Goal: Task Accomplishment & Management: Manage account settings

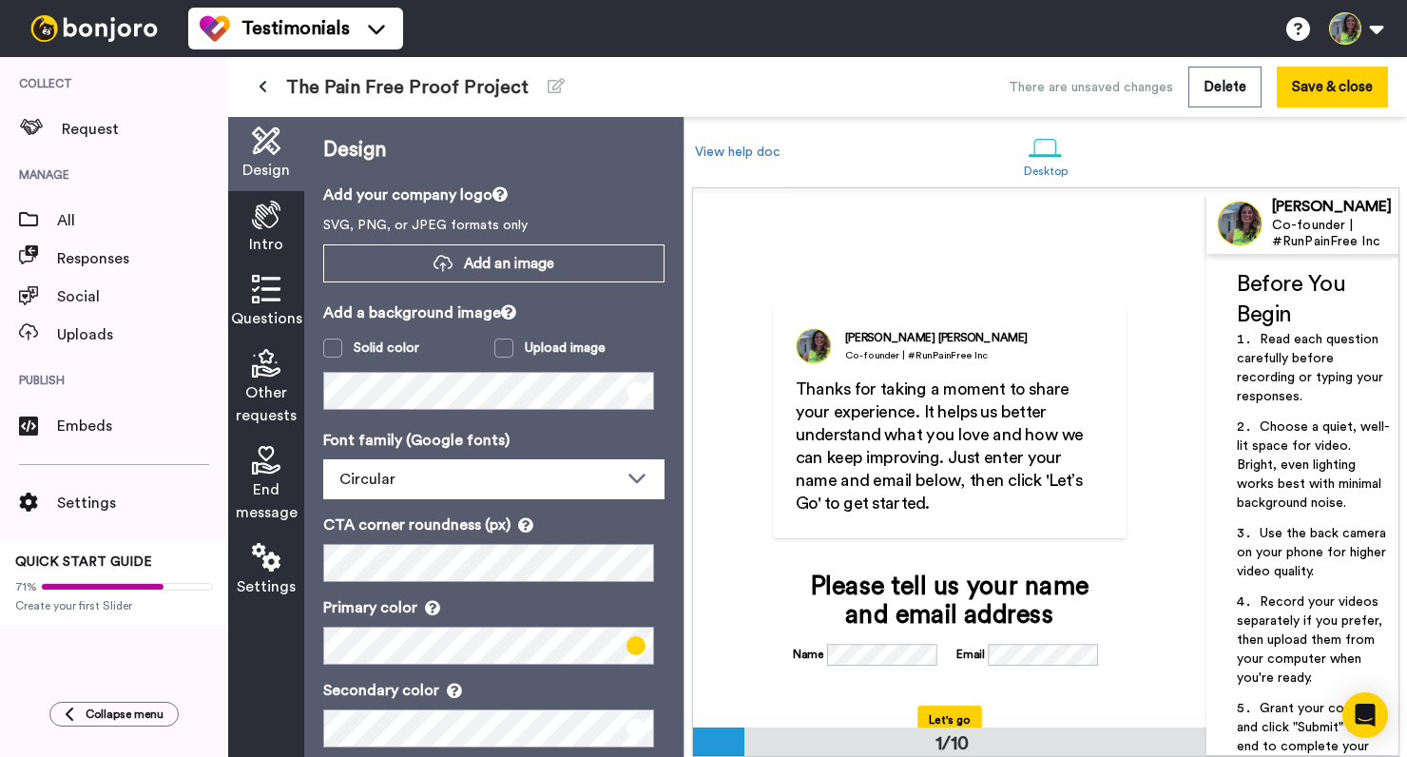
click at [252, 79] on button at bounding box center [262, 87] width 31 height 34
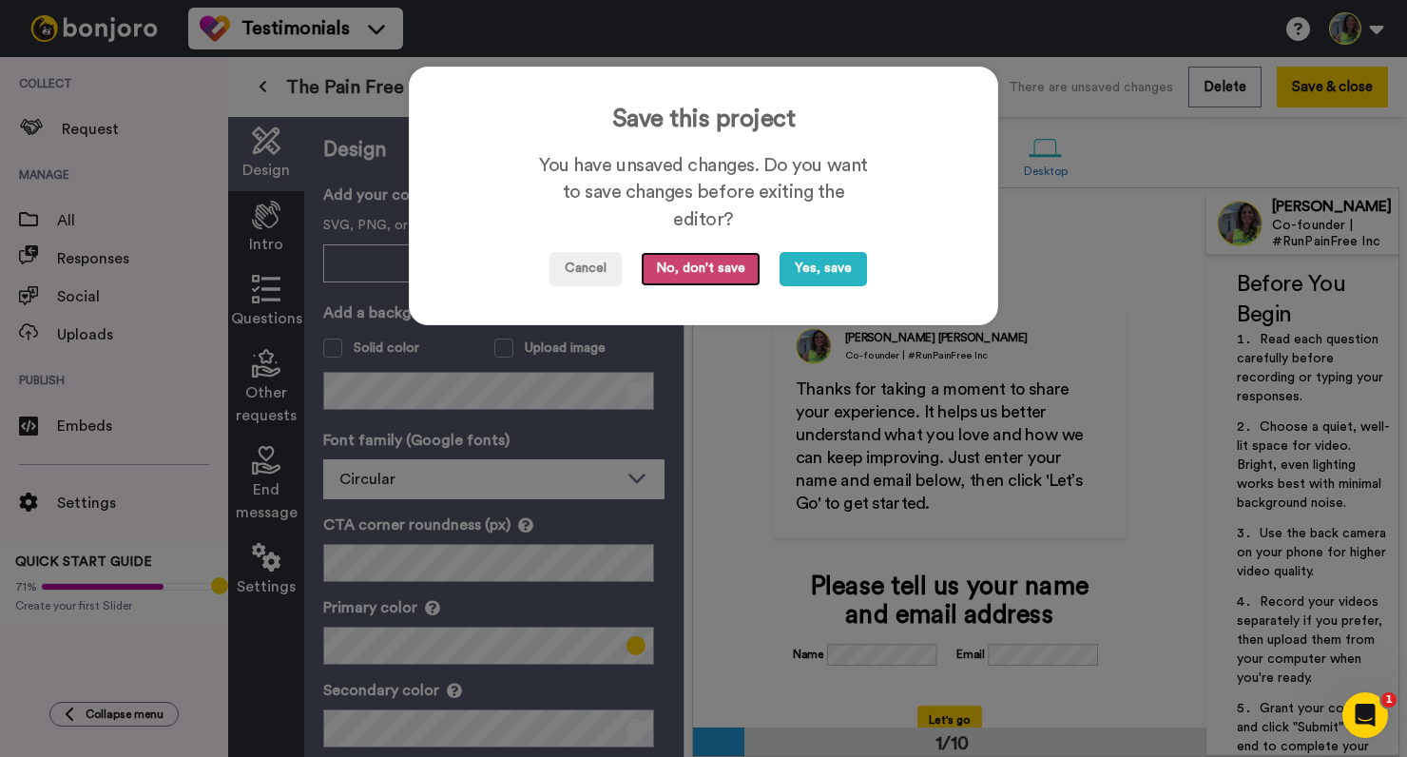
click at [667, 271] on button "No, don't save" at bounding box center [701, 269] width 120 height 34
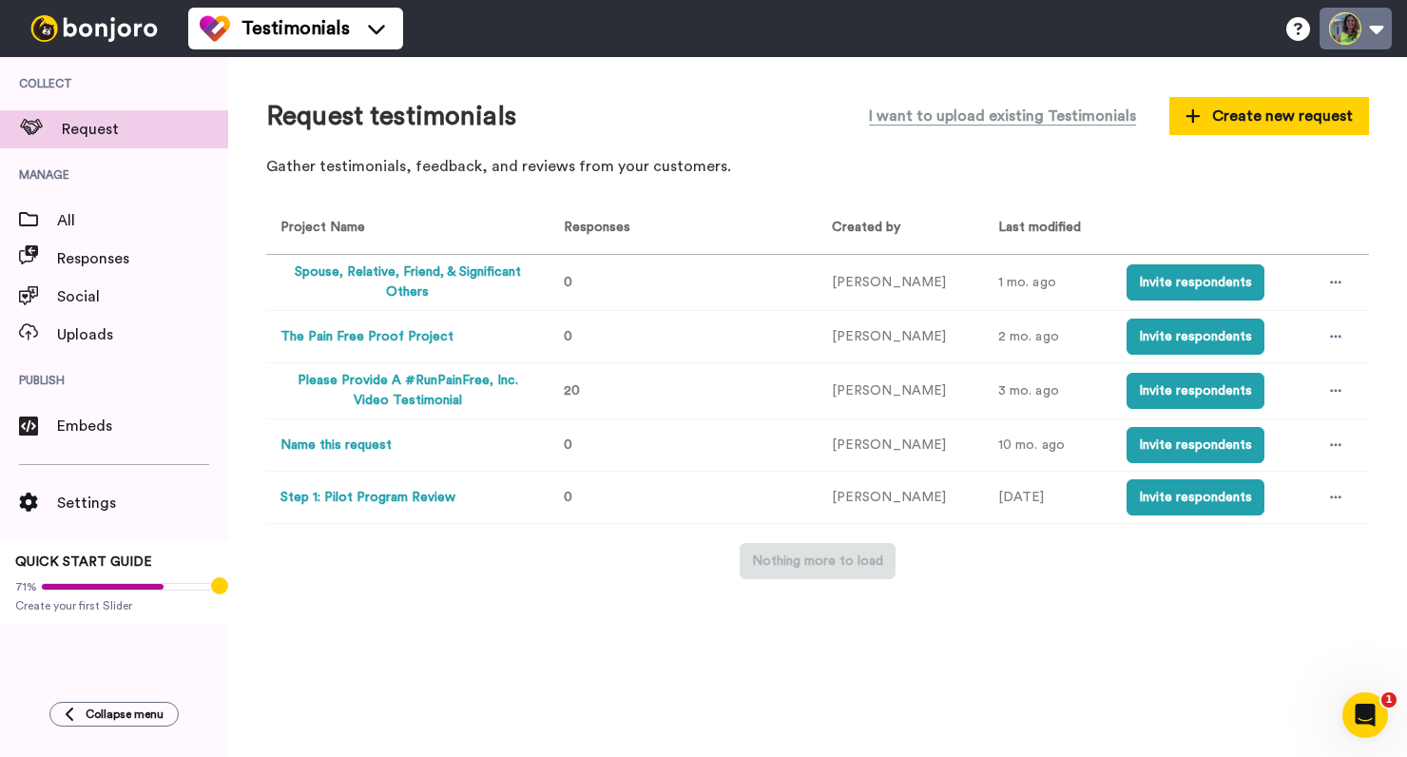
click at [1357, 26] on button at bounding box center [1356, 29] width 72 height 42
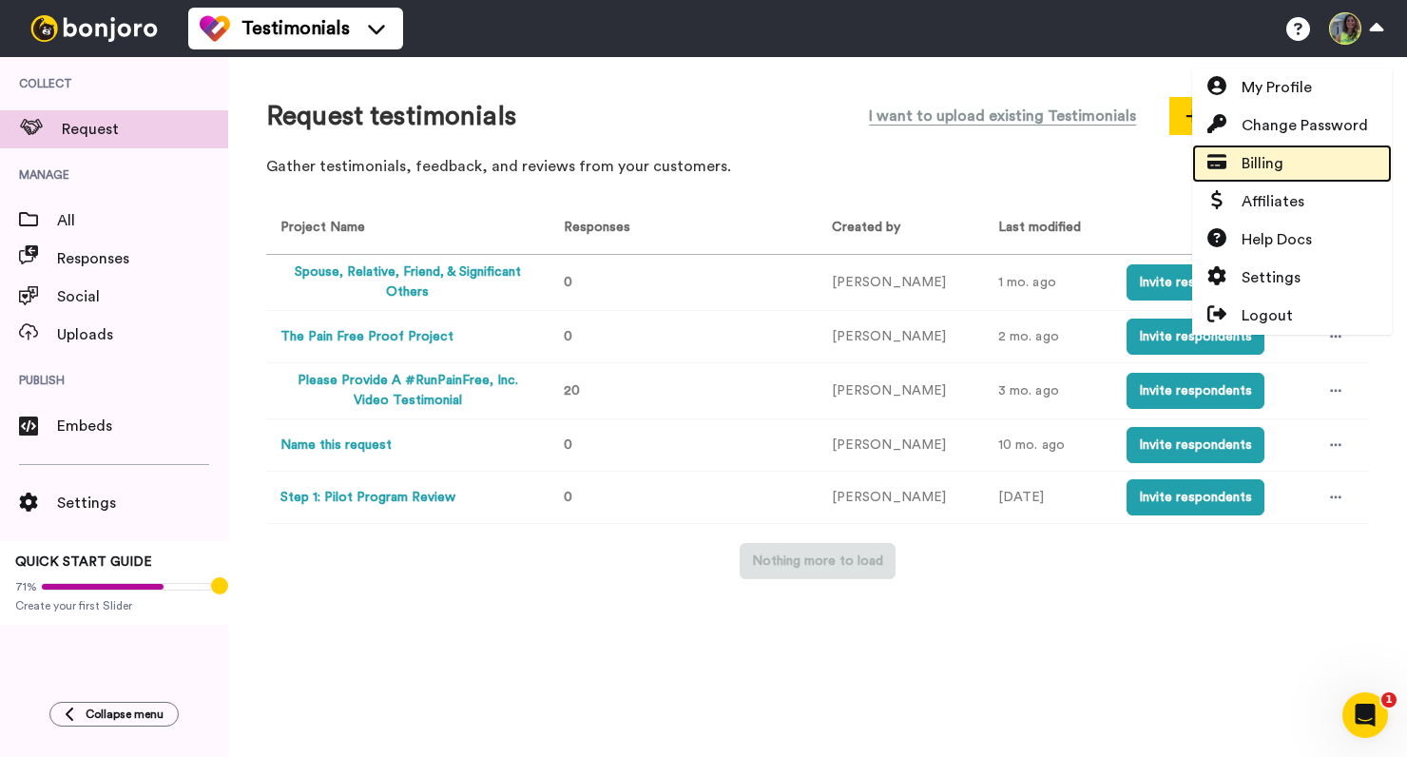
click at [1306, 165] on link "Billing" at bounding box center [1292, 164] width 200 height 38
click at [1251, 167] on span "Billing" at bounding box center [1263, 163] width 42 height 23
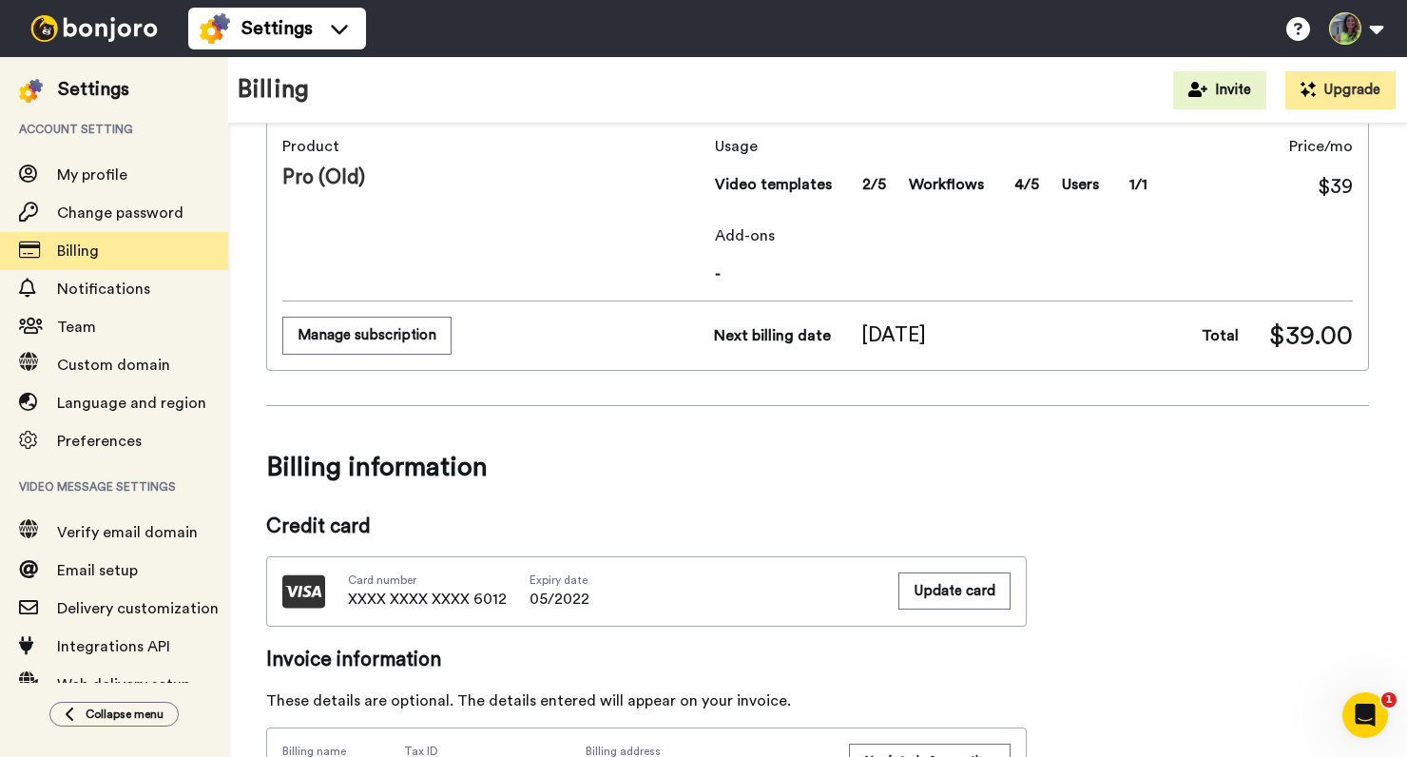
scroll to position [80, 0]
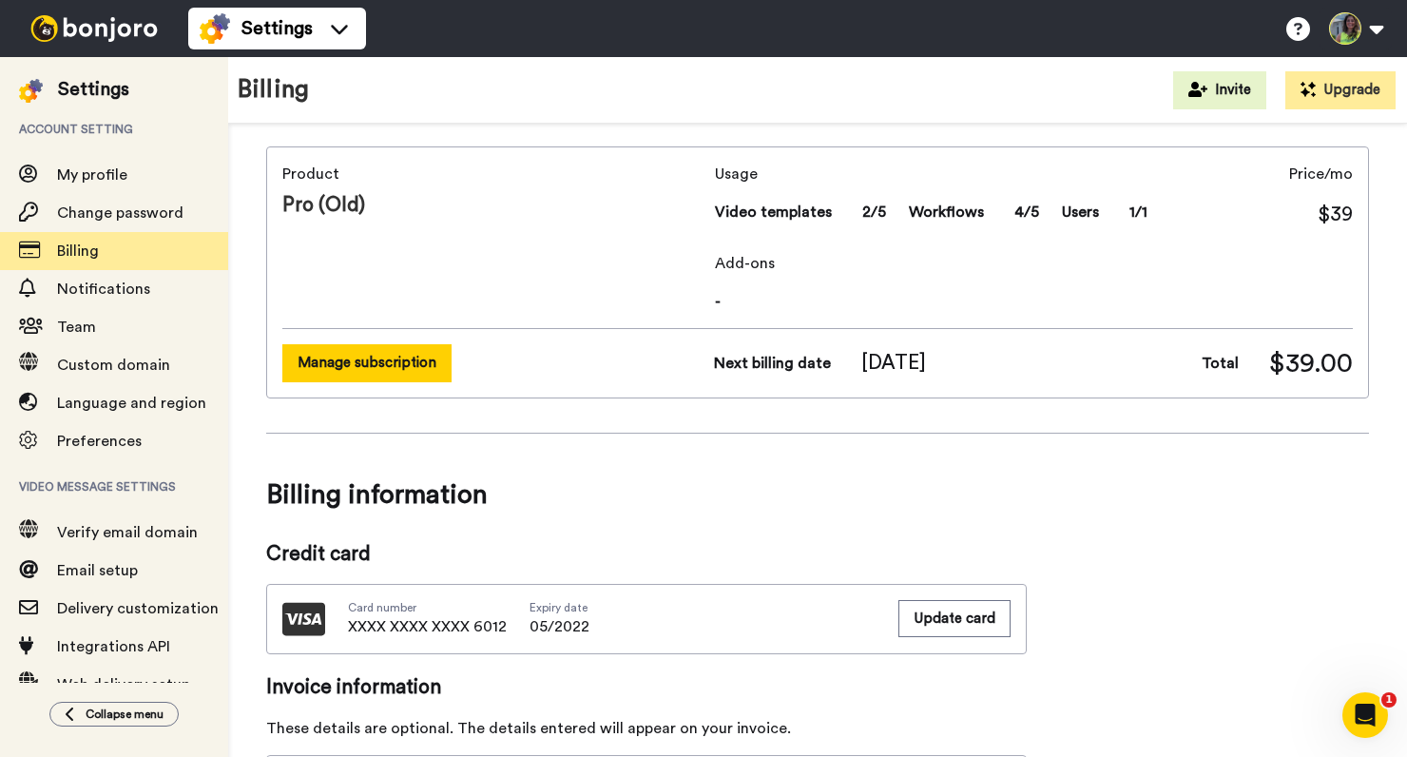
click at [356, 356] on button "Manage subscription" at bounding box center [366, 362] width 169 height 37
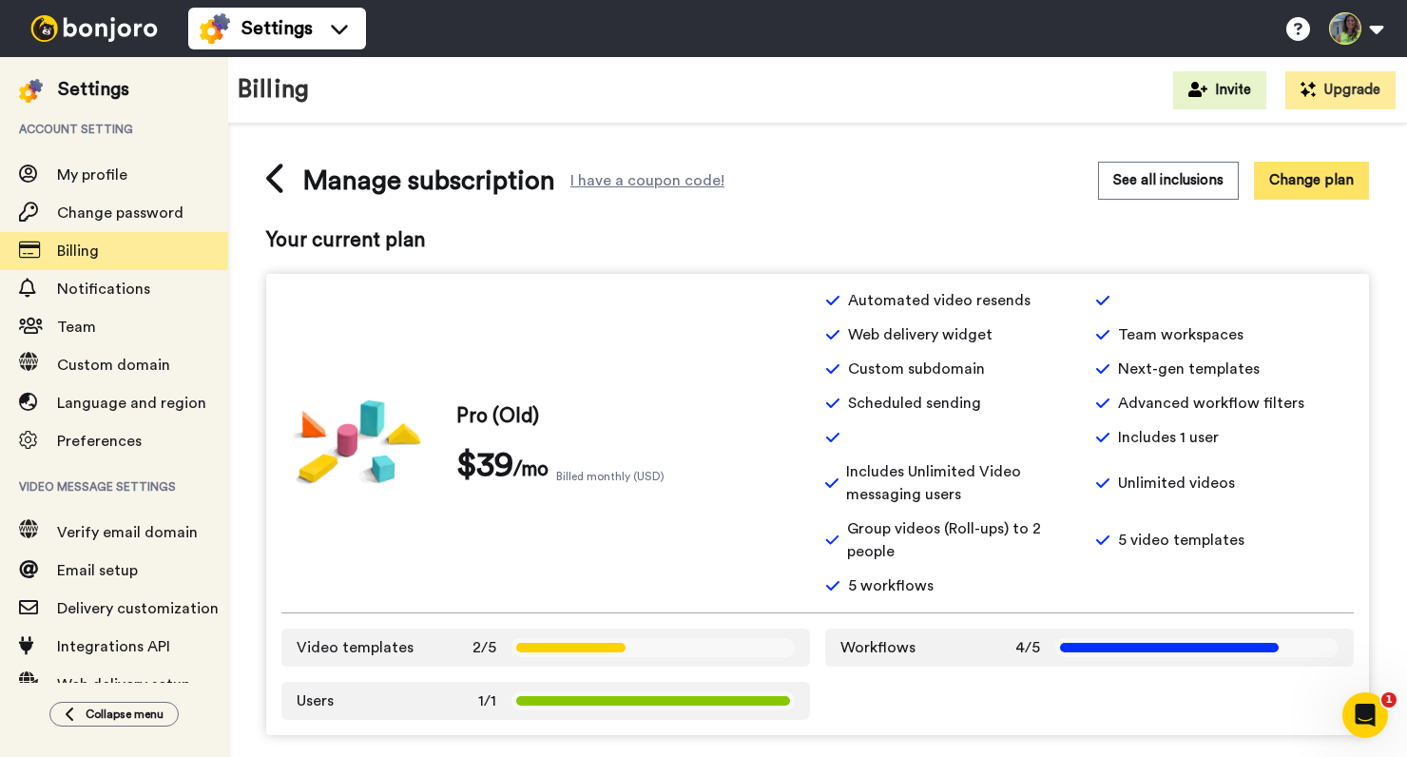
click at [1276, 184] on button "Change plan" at bounding box center [1311, 180] width 115 height 37
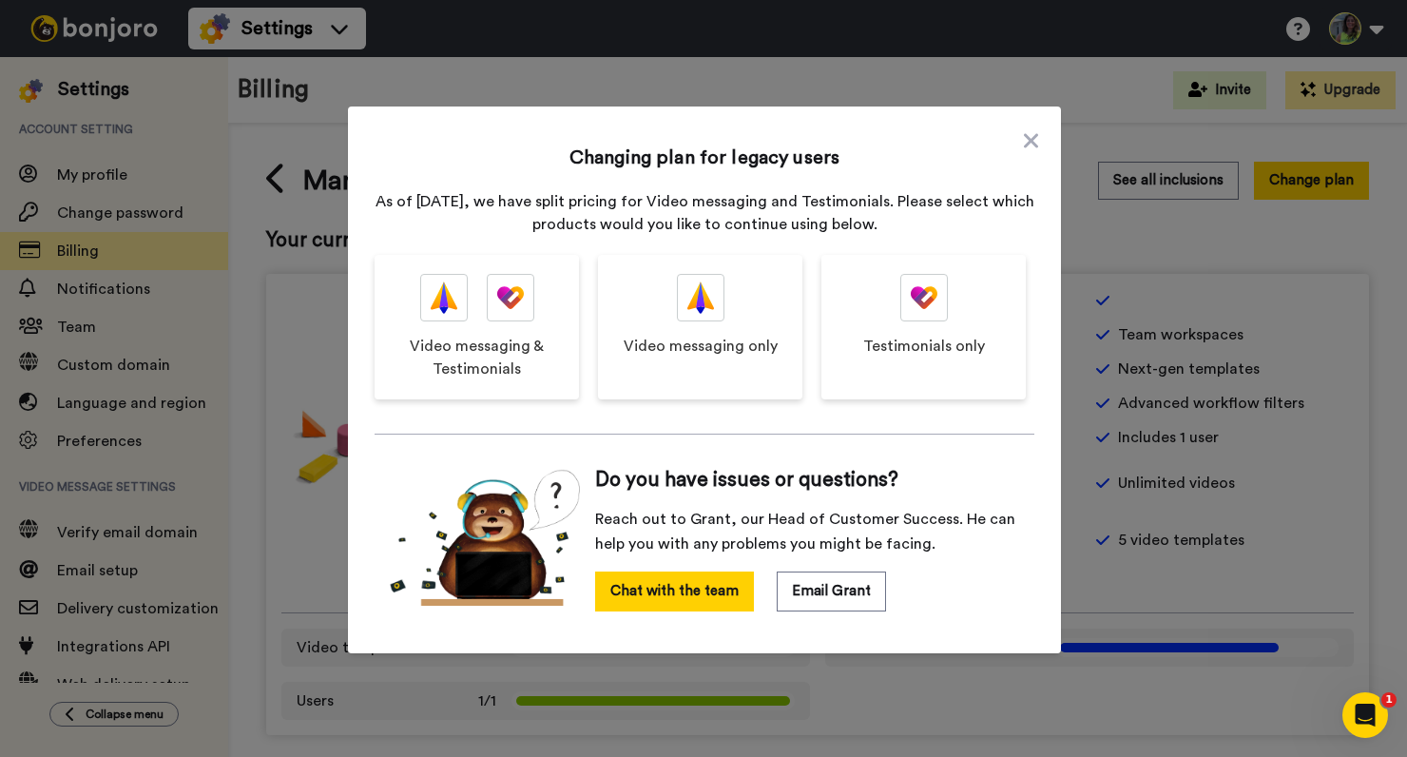
click at [1016, 144] on div "Changing plan for legacy users As of September 2023, we have split pricing for …" at bounding box center [705, 376] width 660 height 501
click at [1022, 117] on div "Changing plan for legacy users As of September 2023, we have split pricing for …" at bounding box center [704, 379] width 713 height 547
click at [1024, 134] on icon at bounding box center [1031, 140] width 14 height 23
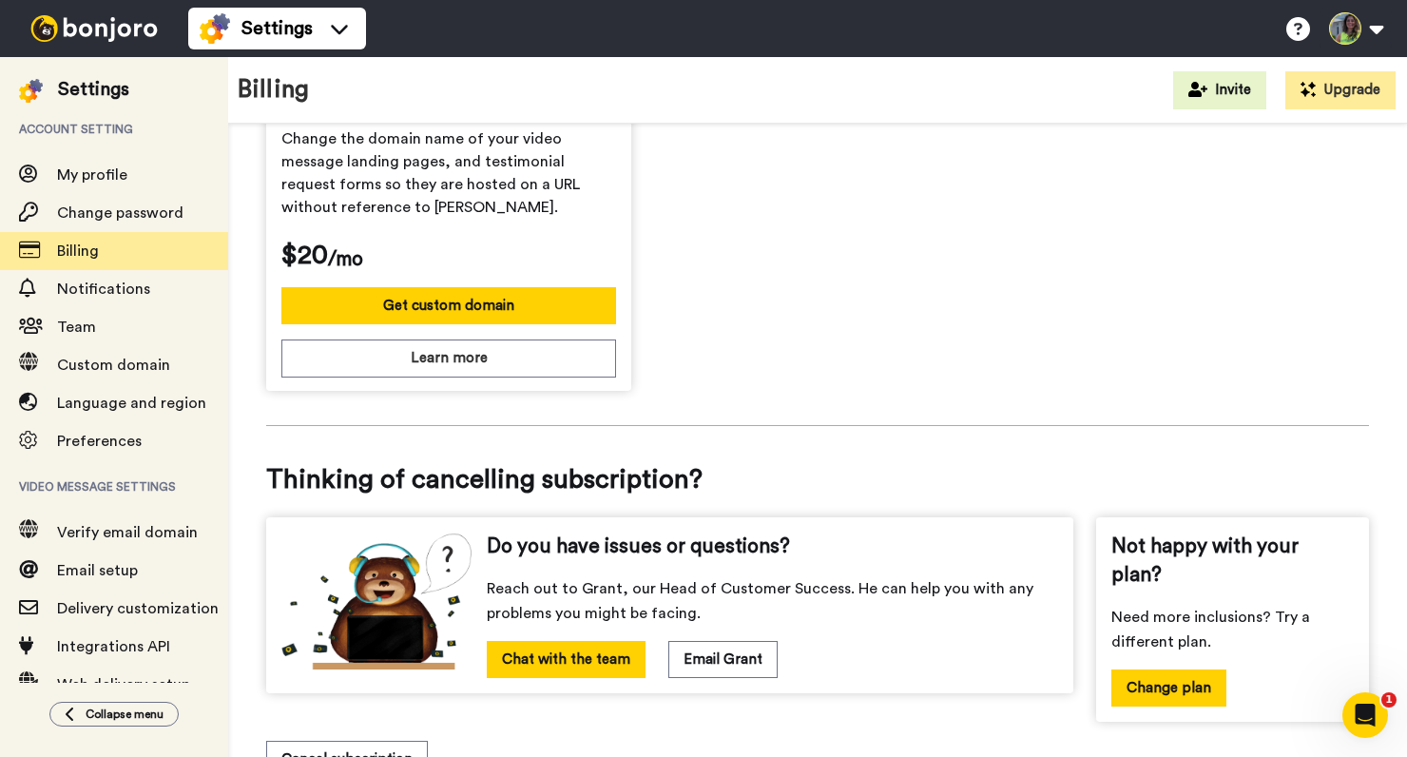
scroll to position [805, 0]
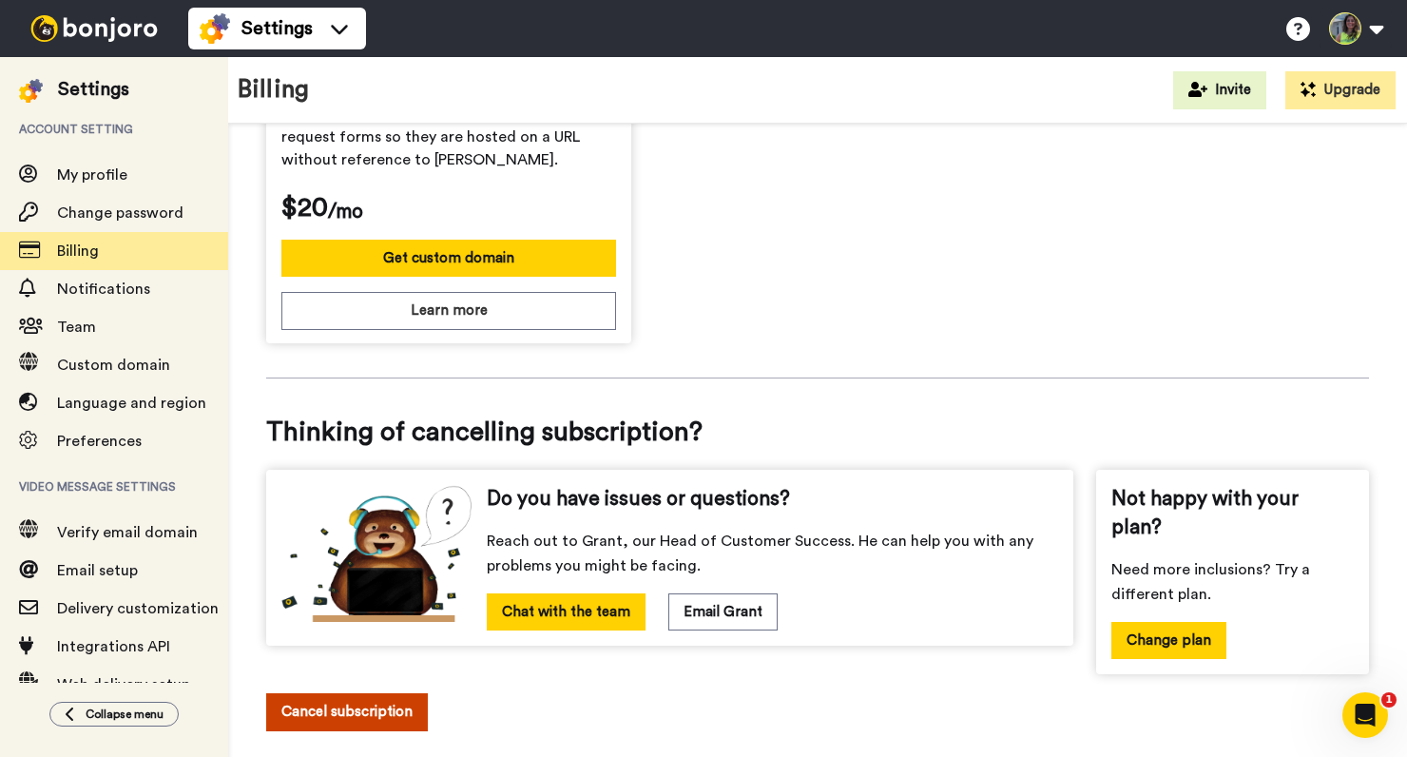
click at [328, 693] on button "Cancel subscription" at bounding box center [347, 711] width 162 height 37
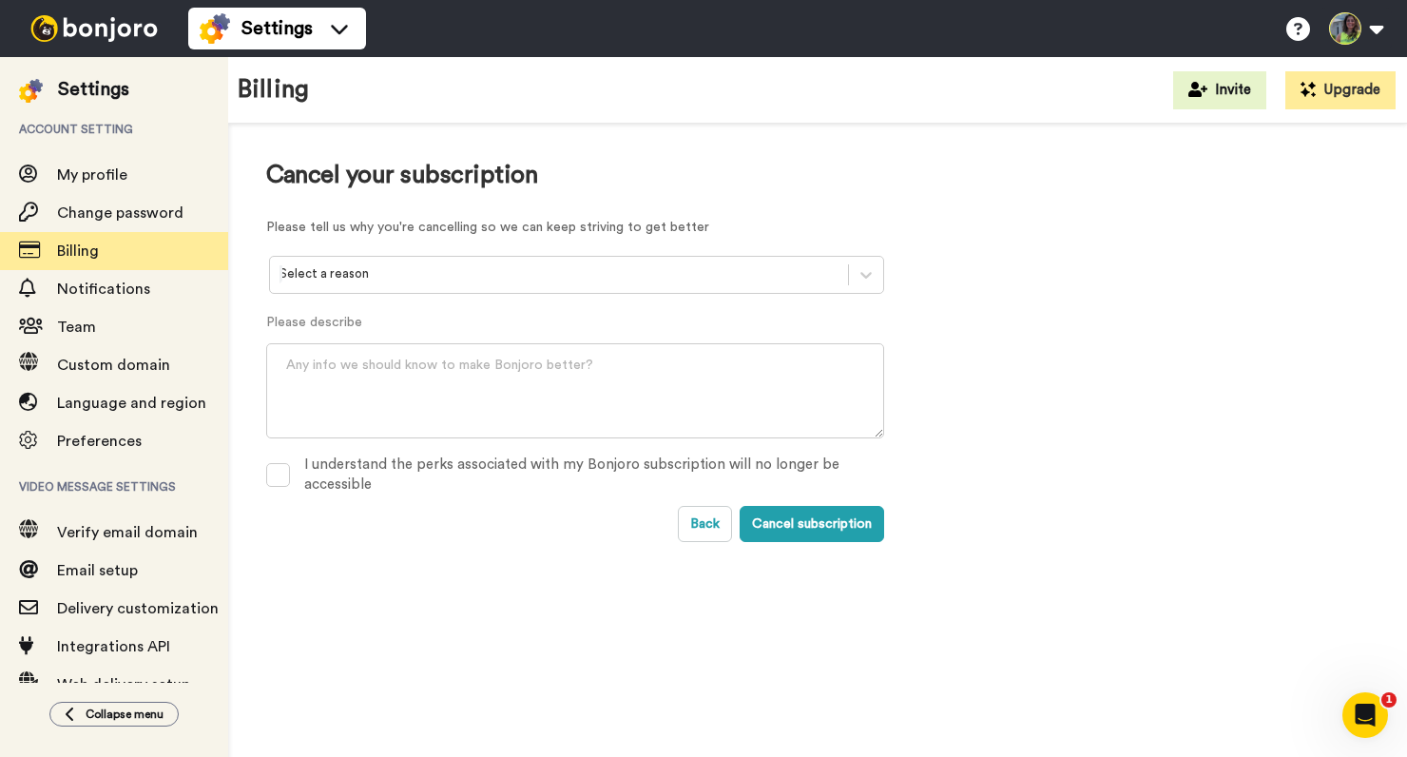
click at [409, 277] on div at bounding box center [559, 274] width 559 height 22
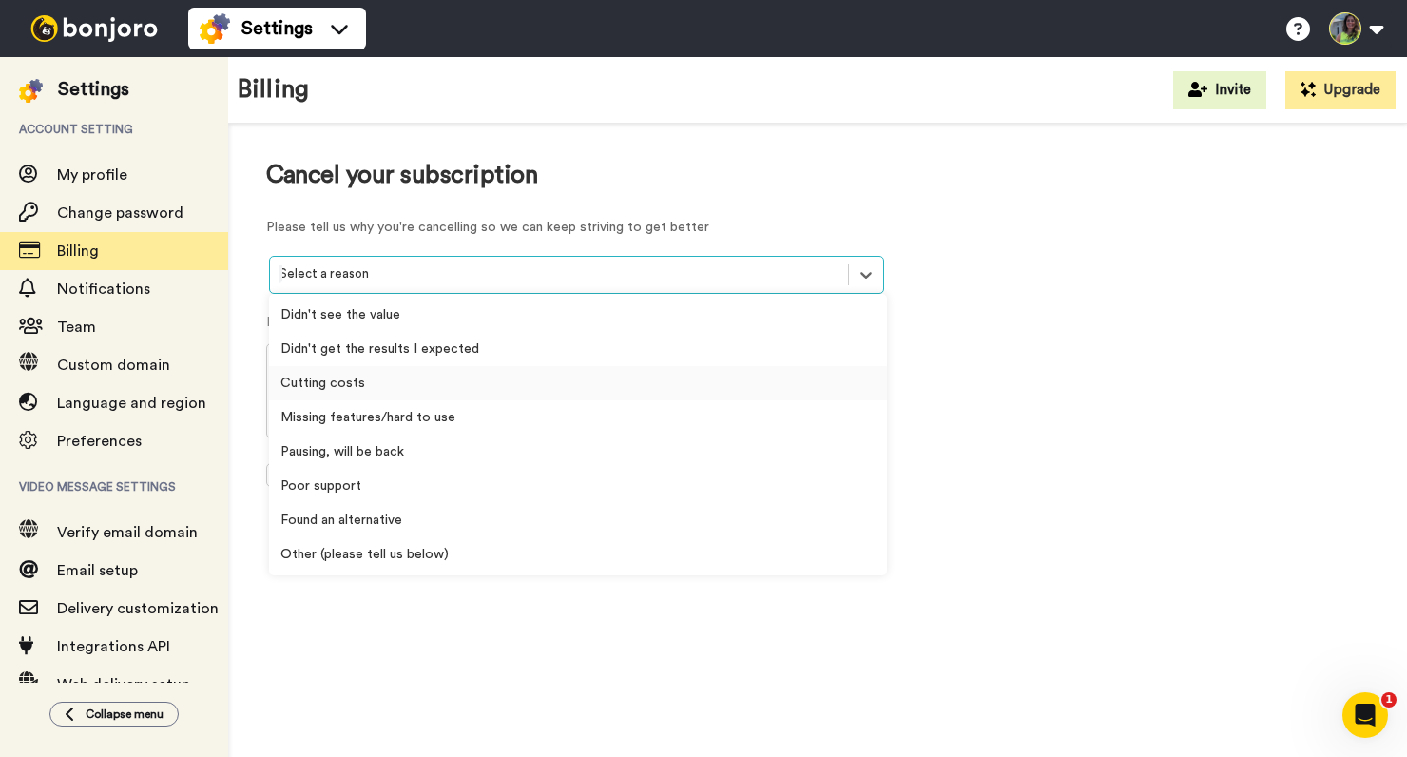
click at [398, 384] on div "Cutting costs" at bounding box center [578, 383] width 618 height 34
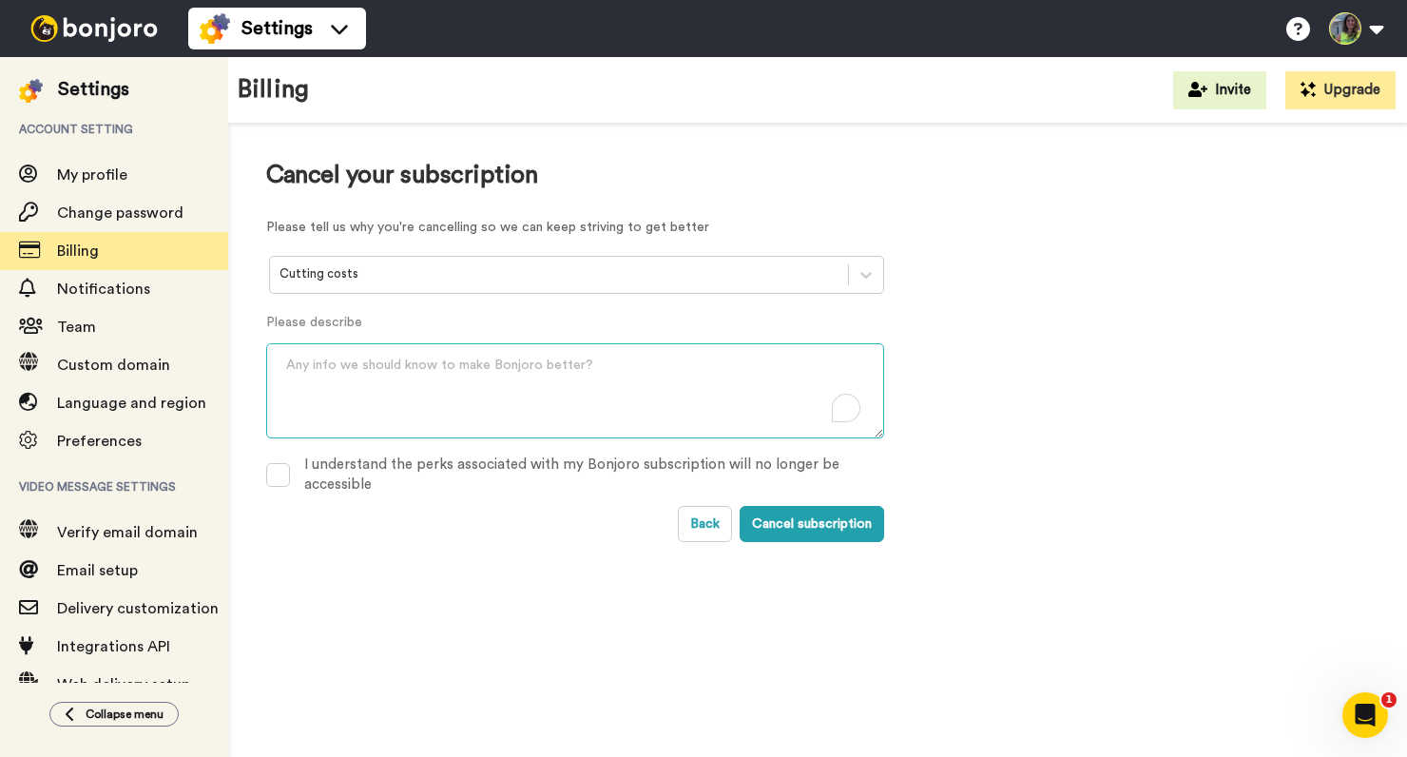
click at [525, 393] on textarea "To enrich screen reader interactions, please activate Accessibility in Grammarl…" at bounding box center [575, 390] width 618 height 95
click at [531, 306] on div "Cutting costs" at bounding box center [575, 284] width 618 height 57
click at [516, 386] on textarea "To enrich screen reader interactions, please activate Accessibility in Grammarl…" at bounding box center [575, 390] width 618 height 95
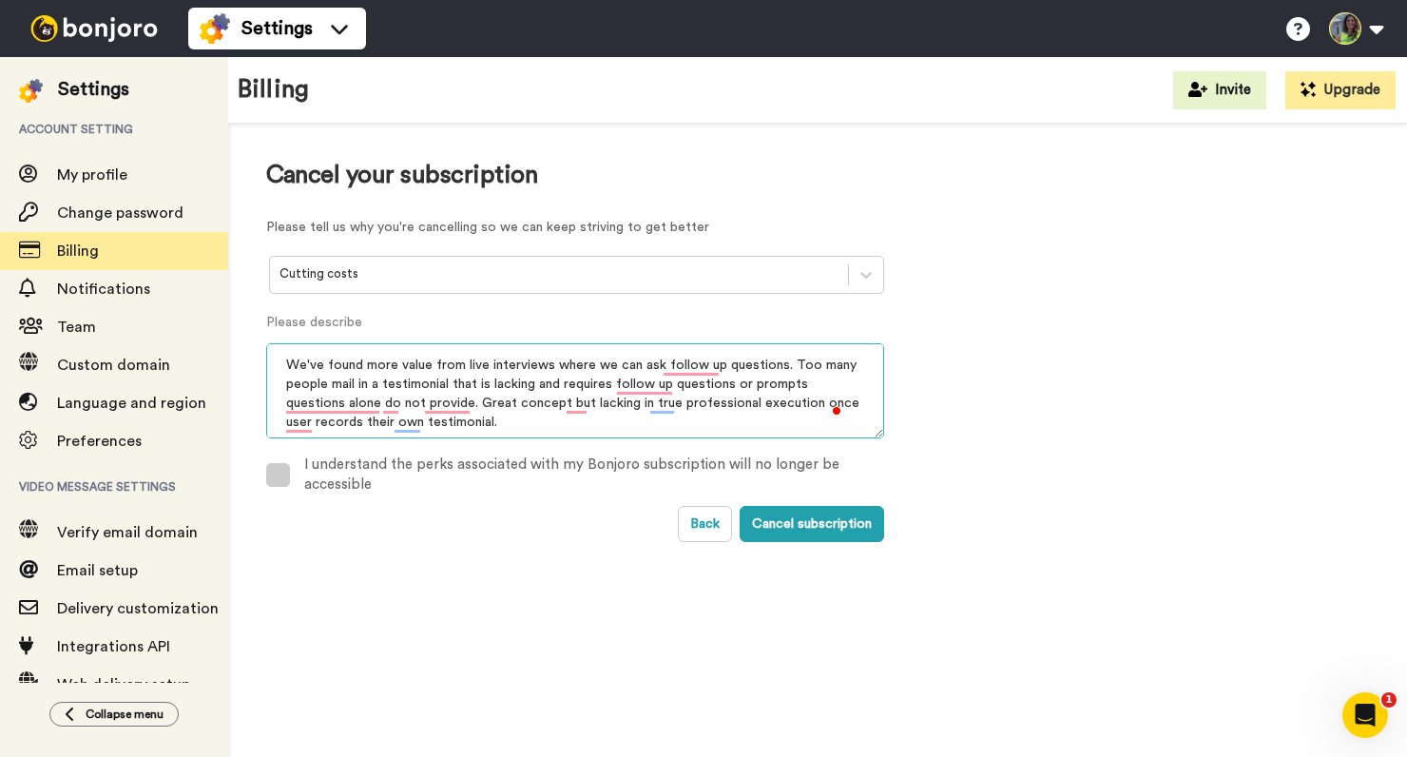
type textarea "We've found more value from live interviews where we can ask follow up question…"
click at [271, 470] on span at bounding box center [278, 475] width 24 height 24
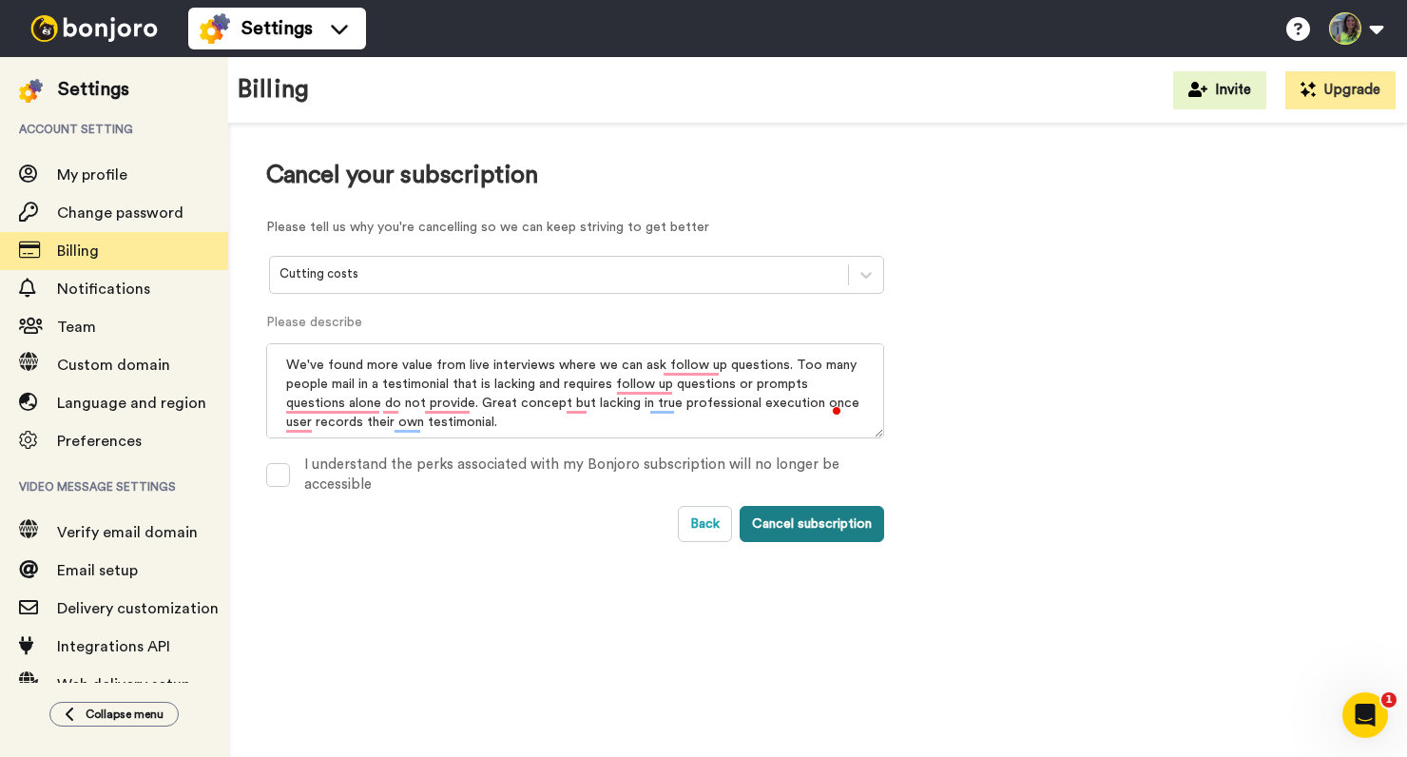
click at [821, 522] on button "Cancel subscription" at bounding box center [812, 524] width 145 height 36
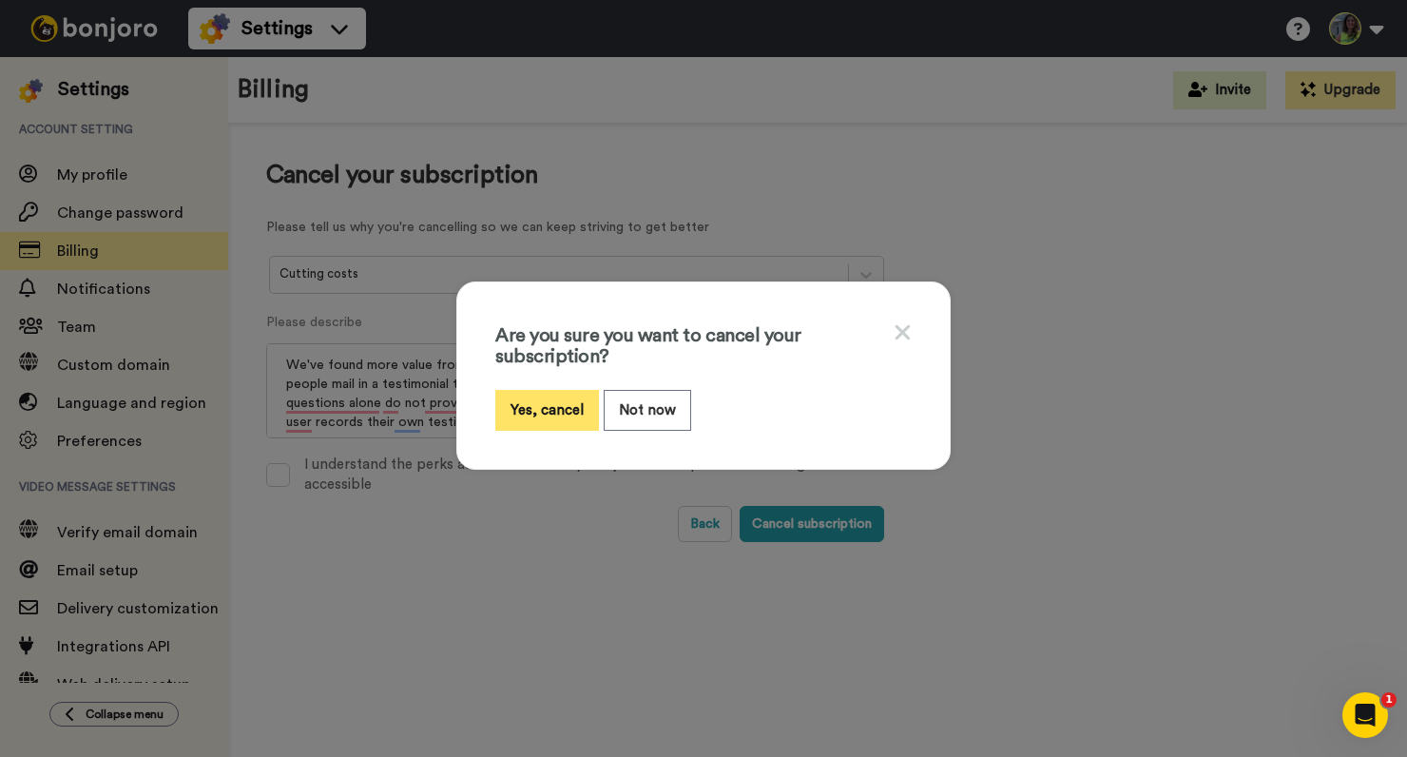
click at [543, 391] on button "Yes, cancel" at bounding box center [547, 410] width 104 height 41
